Goal: Information Seeking & Learning: Understand process/instructions

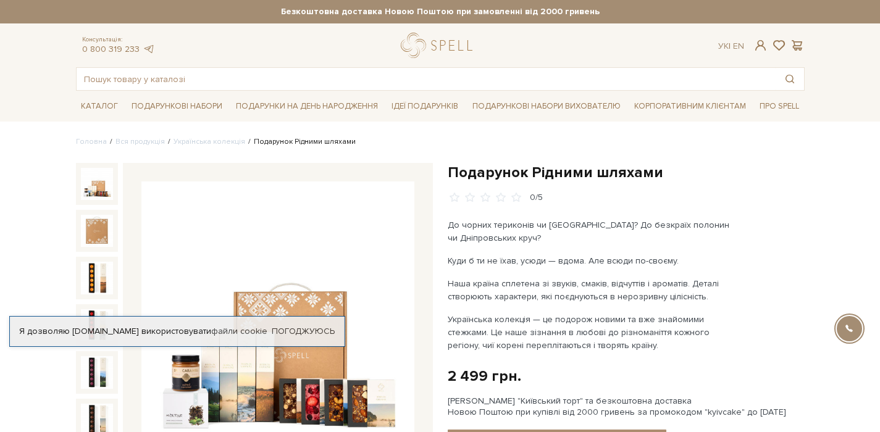
scroll to position [326, 0]
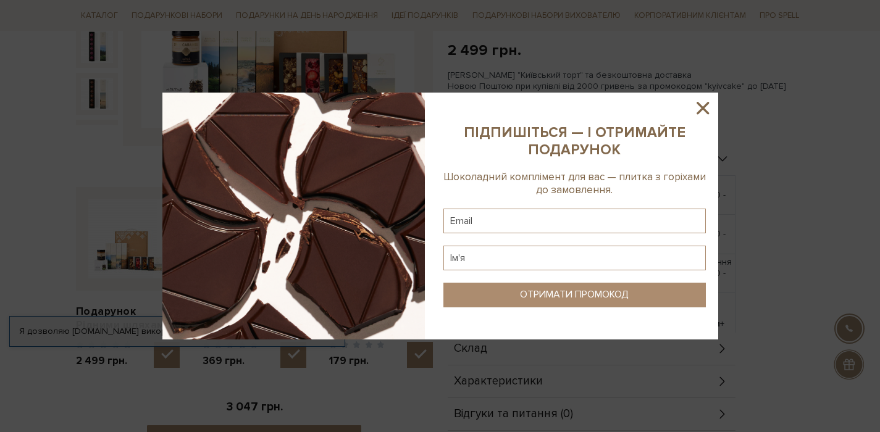
click at [712, 107] on icon at bounding box center [702, 108] width 21 height 21
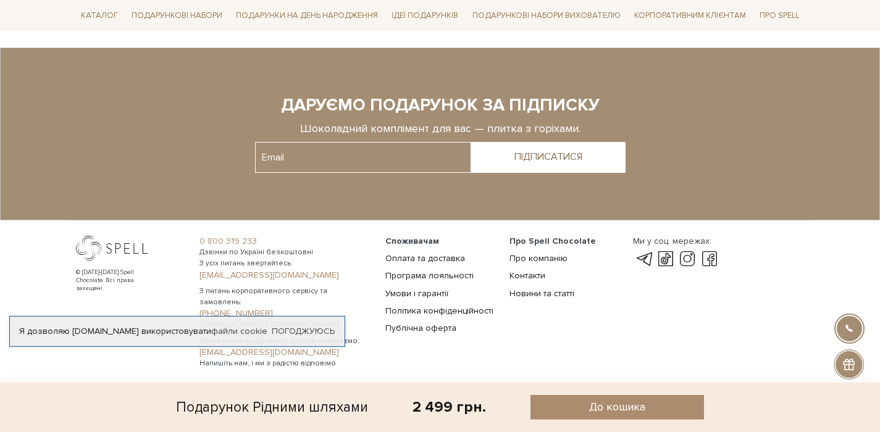
scroll to position [1260, 0]
click at [548, 345] on div "Про Spell Chocolate Про компанію Контакти Новини та статті" at bounding box center [564, 301] width 124 height 133
click at [429, 258] on link "Оплата та доставка" at bounding box center [425, 258] width 80 height 10
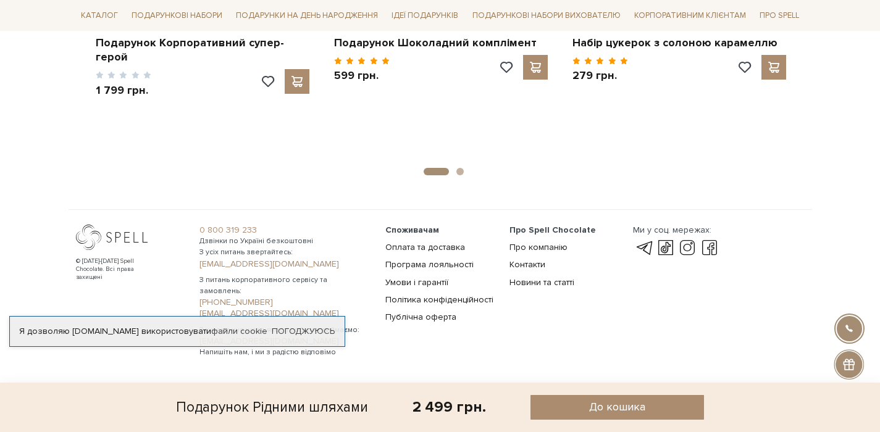
scroll to position [1087, 0]
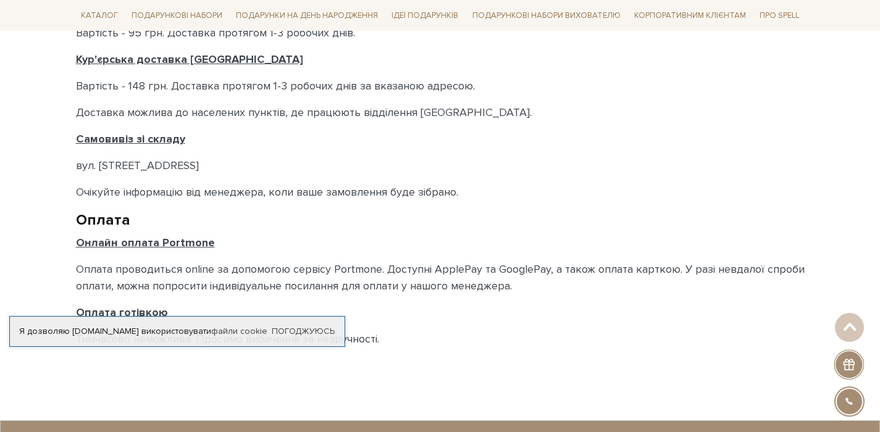
scroll to position [702, 0]
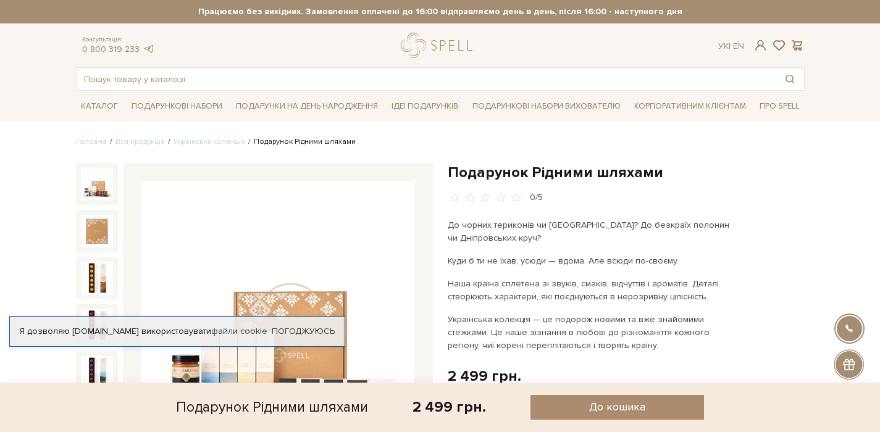
scroll to position [1076, 0]
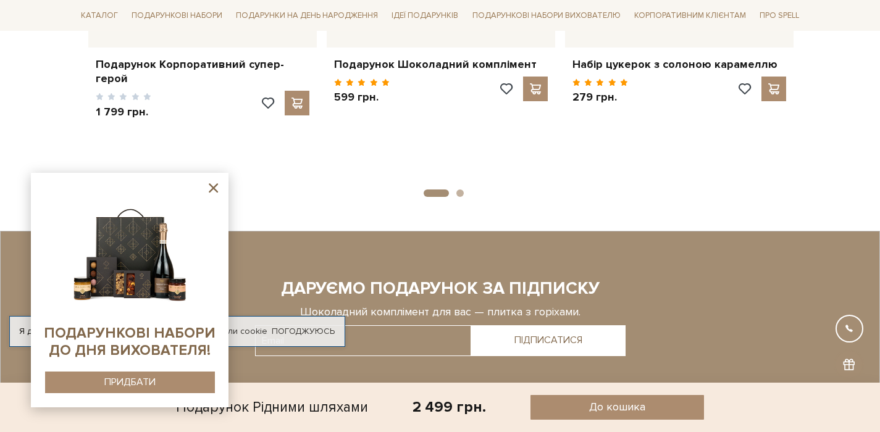
click at [212, 190] on icon at bounding box center [213, 187] width 9 height 9
